Goal: Task Accomplishment & Management: Manage account settings

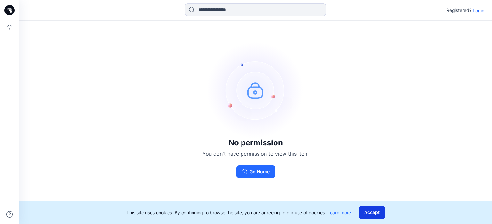
click at [372, 211] on button "Accept" at bounding box center [372, 212] width 26 height 13
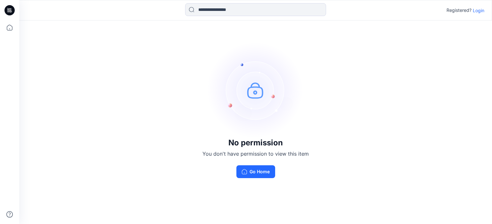
click at [480, 10] on p "Login" at bounding box center [479, 10] width 12 height 7
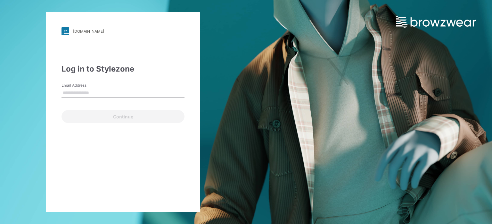
click at [81, 87] on label "Email Address" at bounding box center [83, 85] width 45 height 6
click at [81, 88] on input "Email Address" at bounding box center [122, 93] width 123 height 10
click at [77, 97] on input "Email Address" at bounding box center [122, 93] width 123 height 10
type input "**********"
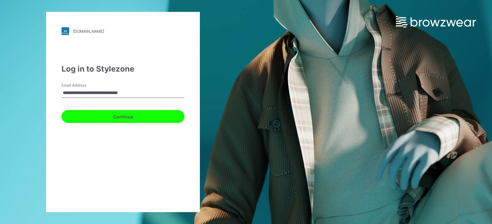
click at [98, 116] on button "Continue" at bounding box center [122, 116] width 123 height 13
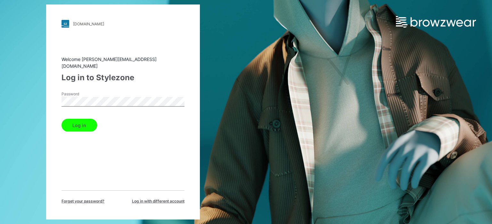
click at [88, 121] on button "Log in" at bounding box center [79, 124] width 36 height 13
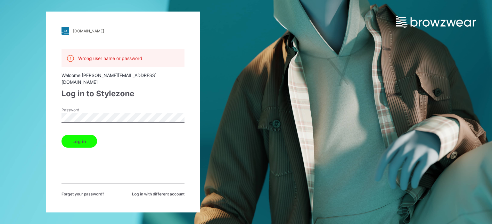
click at [61, 134] on button "Log in" at bounding box center [79, 140] width 36 height 13
click at [44, 107] on div "walmart.stylezone.com Loading... Wrong user name or password Welcome nataliya.g…" at bounding box center [123, 112] width 246 height 224
click at [76, 136] on button "Log in" at bounding box center [79, 140] width 36 height 13
click at [47, 111] on div "walmart.stylezone.com Loading... Wrong user name or password Welcome nataliya.g…" at bounding box center [123, 112] width 154 height 200
click at [74, 138] on button "Log in" at bounding box center [79, 140] width 36 height 13
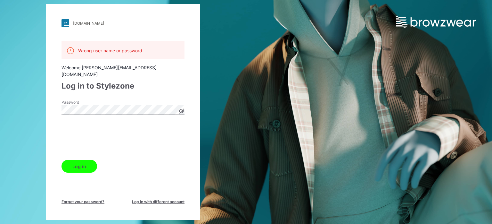
click at [80, 161] on button "Log in" at bounding box center [79, 165] width 36 height 13
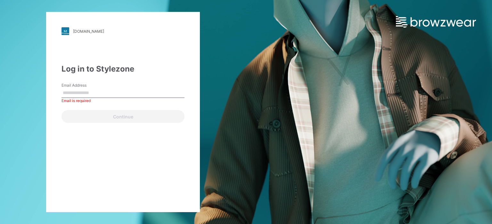
click at [77, 94] on input "Email Address" at bounding box center [122, 93] width 123 height 10
type input "**********"
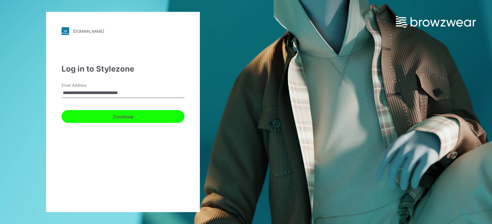
click at [105, 116] on button "Continue" at bounding box center [122, 116] width 123 height 13
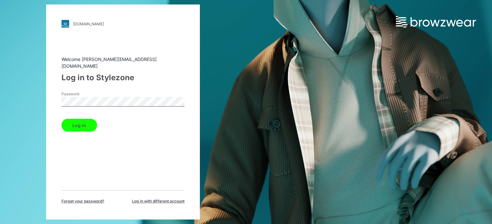
click at [69, 124] on button "Log in" at bounding box center [79, 124] width 36 height 13
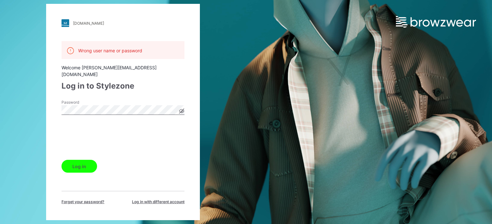
click at [47, 102] on div "walmart.stylezone.com Loading... Wrong user name or password Welcome nataliya.g…" at bounding box center [123, 112] width 154 height 216
click at [74, 161] on button "Log in" at bounding box center [79, 165] width 36 height 13
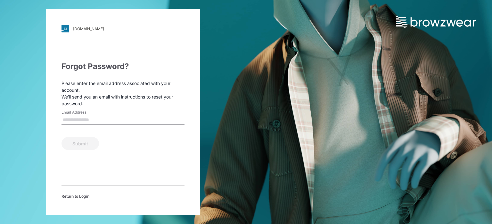
click at [79, 122] on input "Email Address" at bounding box center [122, 120] width 123 height 10
type input "**********"
click at [85, 145] on button "Submit" at bounding box center [79, 143] width 37 height 13
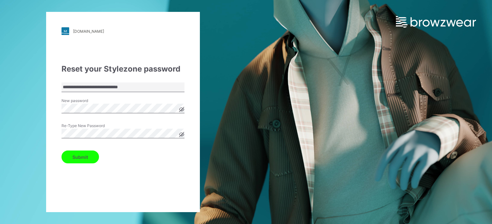
click at [84, 155] on button "Submit" at bounding box center [79, 156] width 37 height 13
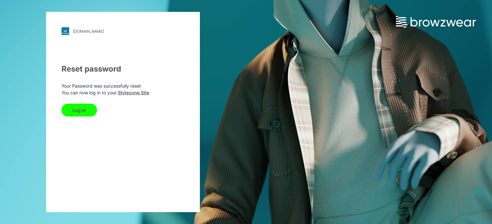
click at [82, 109] on button "Log In" at bounding box center [79, 109] width 36 height 13
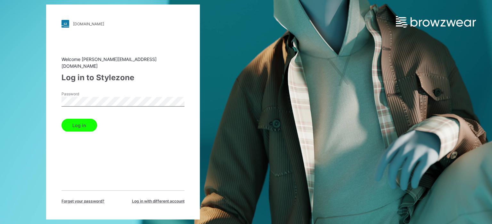
click at [85, 124] on button "Log in" at bounding box center [79, 124] width 36 height 13
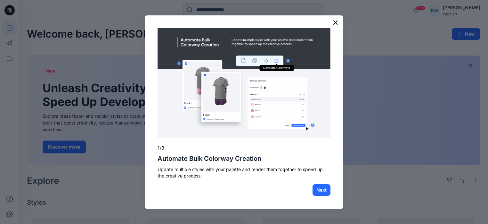
click at [335, 23] on button "×" at bounding box center [335, 22] width 6 height 10
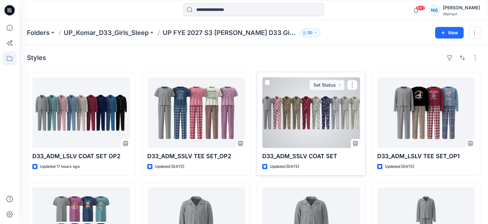
click at [300, 109] on div at bounding box center [311, 112] width 98 height 70
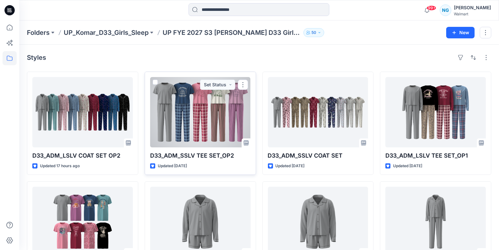
click at [214, 120] on div at bounding box center [200, 112] width 101 height 70
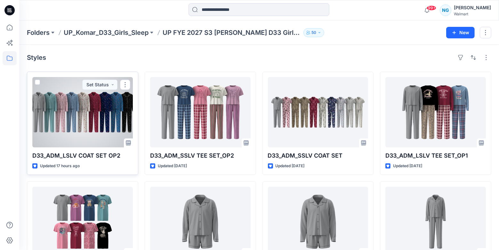
click at [94, 120] on div at bounding box center [82, 112] width 101 height 70
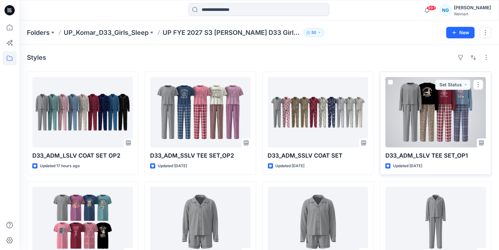
click at [410, 110] on div at bounding box center [436, 112] width 101 height 70
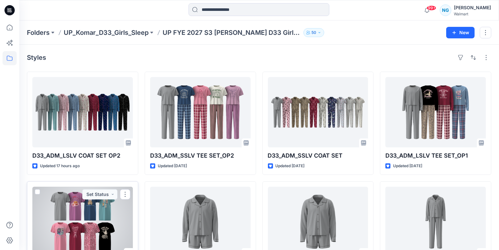
click at [97, 211] on div at bounding box center [82, 222] width 101 height 70
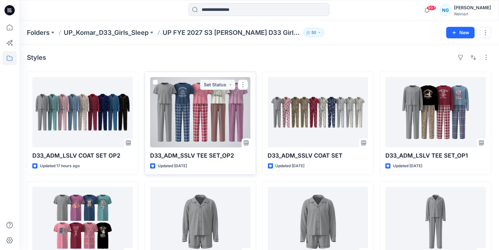
click at [207, 112] on div at bounding box center [200, 112] width 101 height 70
